Goal: Task Accomplishment & Management: Complete application form

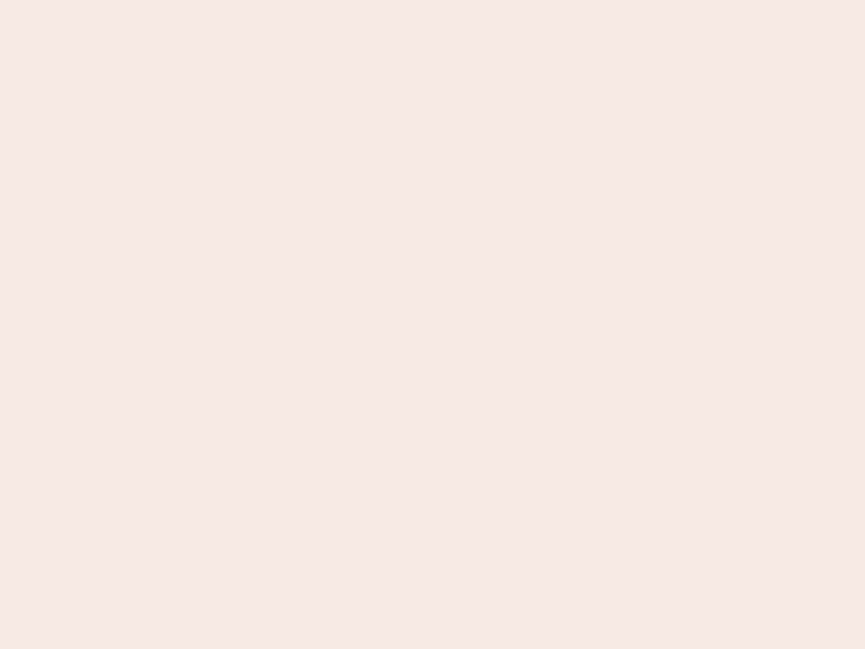
click at [433, 324] on nb-app "Almost there Thank you for registering for Newbook. Your account is under revie…" at bounding box center [432, 324] width 865 height 649
click at [433, 0] on nb-app "Almost there Thank you for registering for Newbook. Your account is under revie…" at bounding box center [432, 324] width 865 height 649
click at [462, 0] on nb-app "Almost there Thank you for registering for Newbook. Your account is under revie…" at bounding box center [432, 324] width 865 height 649
click at [433, 324] on nb-app "Almost there Thank you for registering for Newbook. Your account is under revie…" at bounding box center [432, 324] width 865 height 649
click at [433, 0] on nb-app "Almost there Thank you for registering for Newbook. Your account is under revie…" at bounding box center [432, 324] width 865 height 649
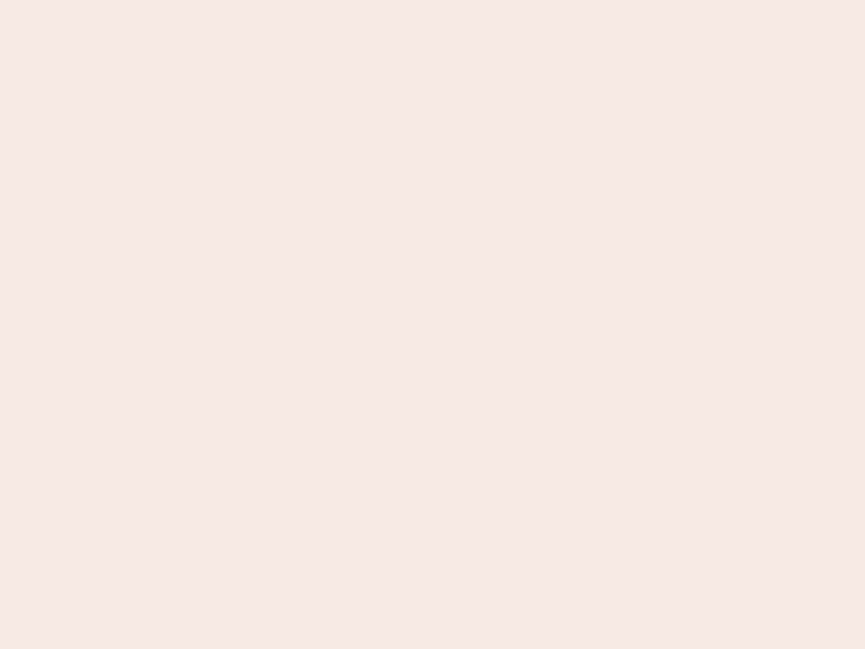
click at [302, 0] on nb-app "Almost there Thank you for registering for Newbook. Your account is under revie…" at bounding box center [432, 324] width 865 height 649
click at [433, 324] on nb-app "Almost there Thank you for registering for Newbook. Your account is under revie…" at bounding box center [432, 324] width 865 height 649
click at [433, 0] on nb-app "Almost there Thank you for registering for Newbook. Your account is under revie…" at bounding box center [432, 324] width 865 height 649
click at [302, 0] on nb-app "Almost there Thank you for registering for Newbook. Your account is under revie…" at bounding box center [432, 324] width 865 height 649
click at [433, 324] on nb-app "Almost there Thank you for registering for Newbook. Your account is under revie…" at bounding box center [432, 324] width 865 height 649
